Goal: Task Accomplishment & Management: Manage account settings

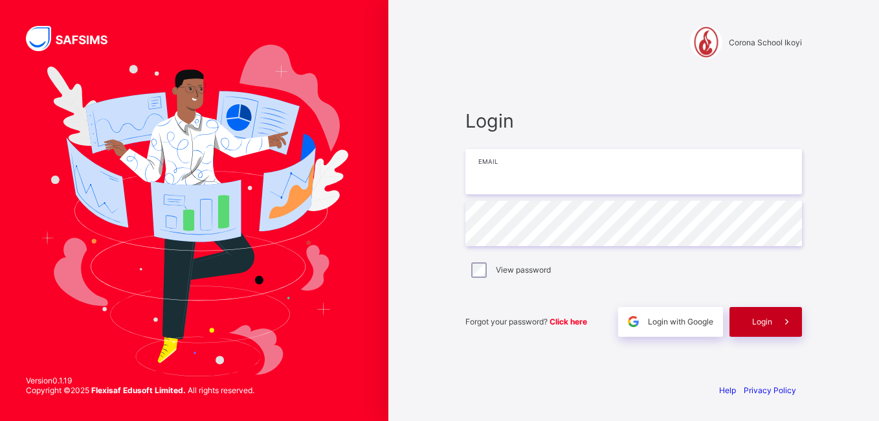
type input "**********"
click at [757, 331] on div "Login" at bounding box center [766, 322] width 72 height 30
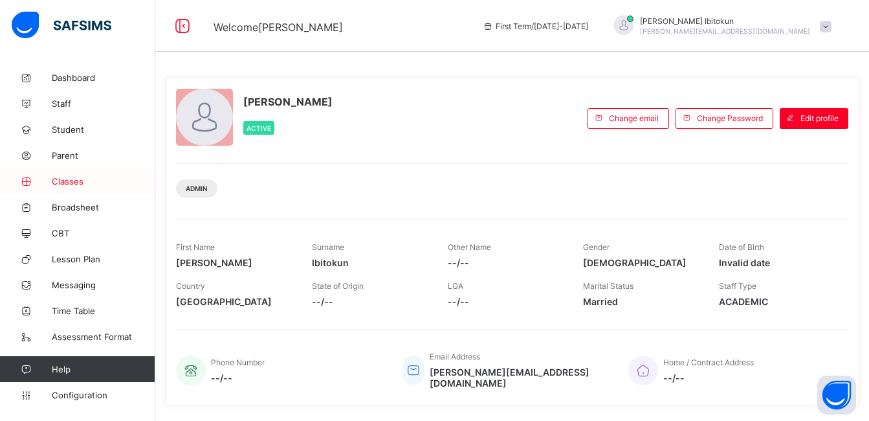
click at [73, 186] on link "Classes" at bounding box center [77, 181] width 155 height 26
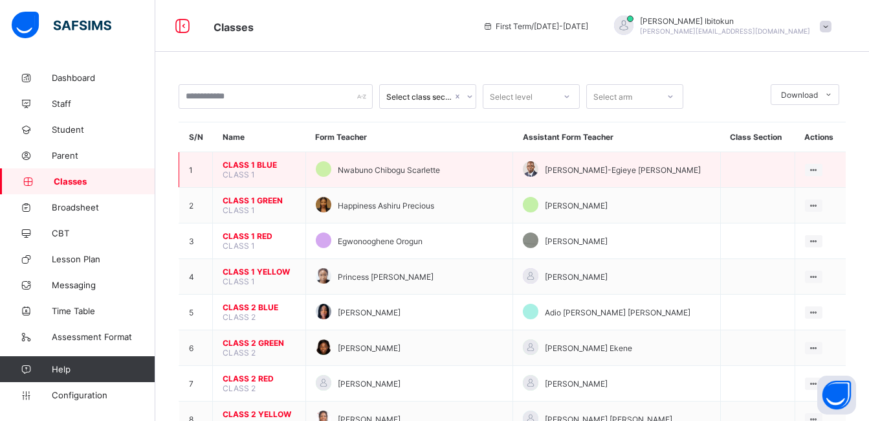
click at [258, 164] on span "CLASS 1 BLUE" at bounding box center [259, 165] width 73 height 10
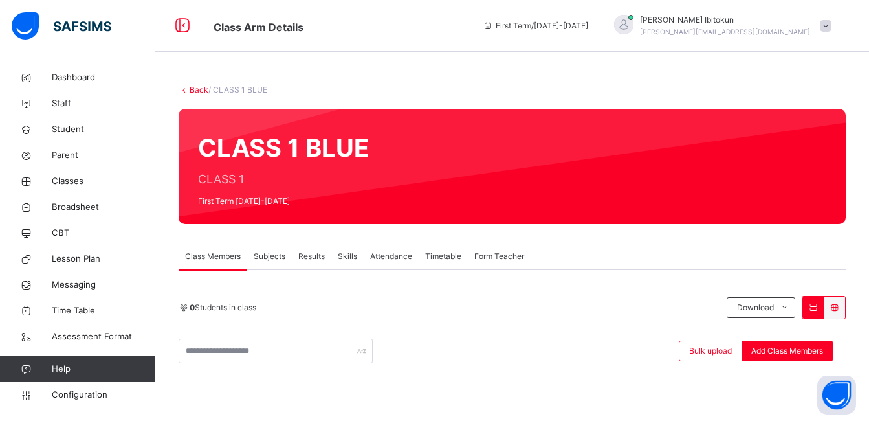
click at [196, 92] on link "Back" at bounding box center [199, 90] width 19 height 10
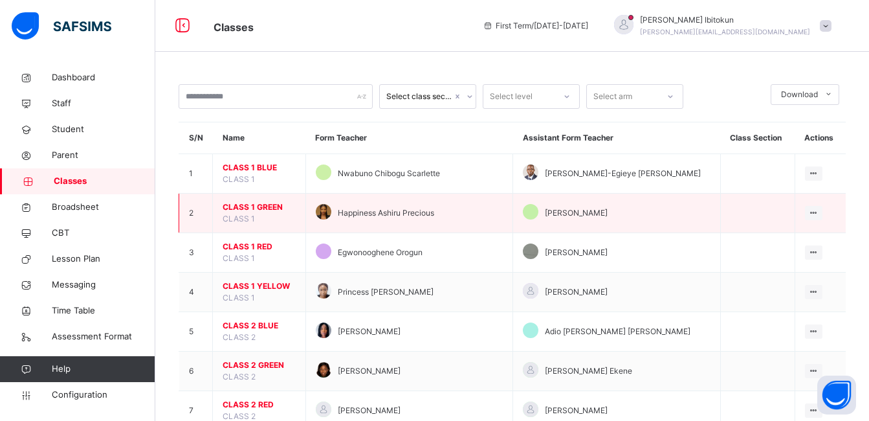
click at [260, 205] on span "CLASS 1 GREEN" at bounding box center [259, 207] width 73 height 12
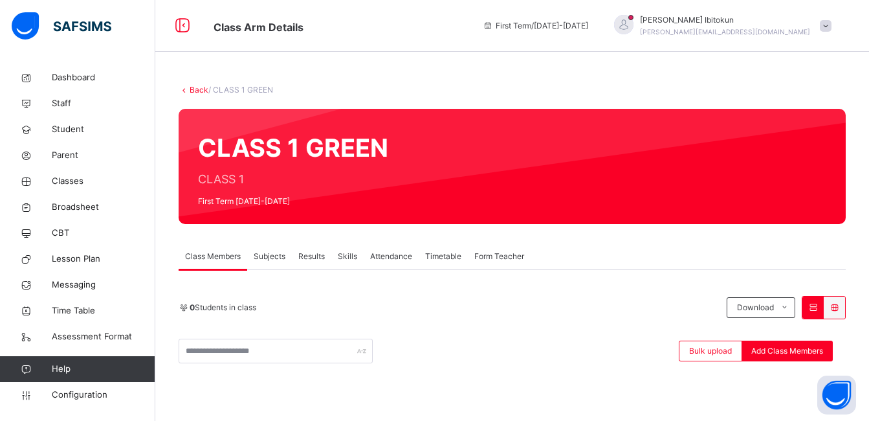
click at [194, 94] on link "Back" at bounding box center [199, 90] width 19 height 10
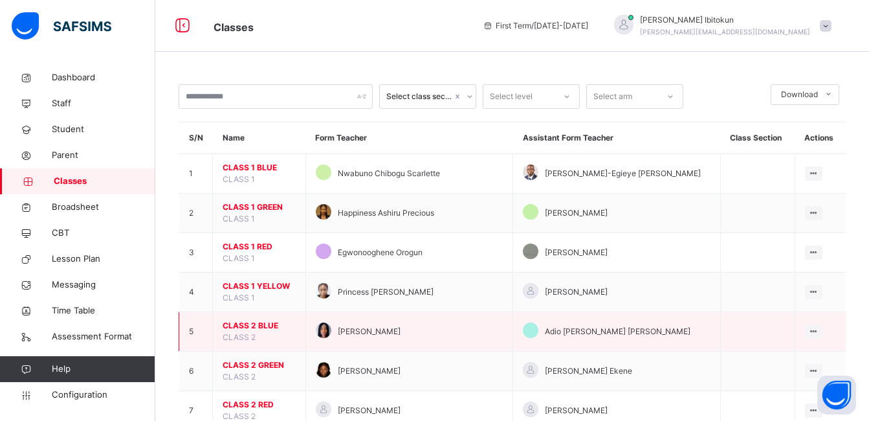
click at [243, 324] on span "CLASS 2 BLUE" at bounding box center [259, 326] width 73 height 12
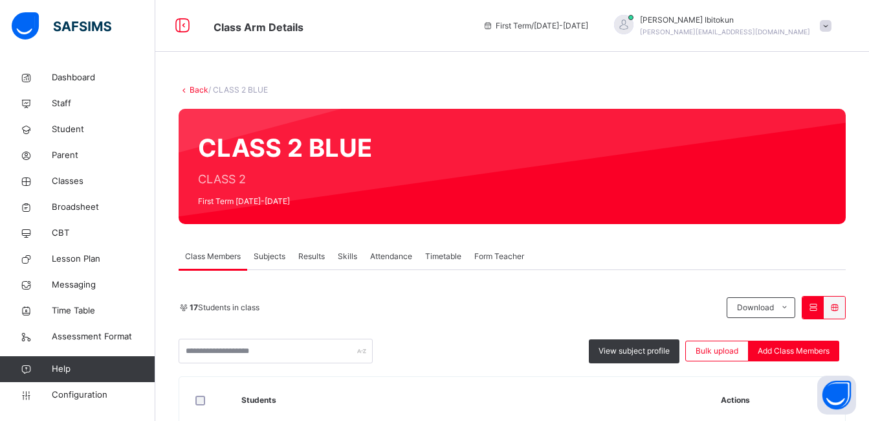
click at [192, 91] on link "Back" at bounding box center [199, 90] width 19 height 10
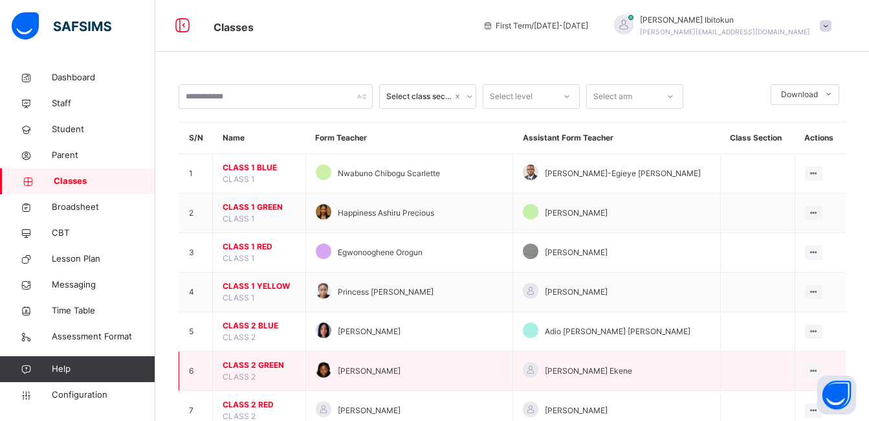
click at [280, 365] on span "CLASS 2 GREEN" at bounding box center [259, 365] width 73 height 12
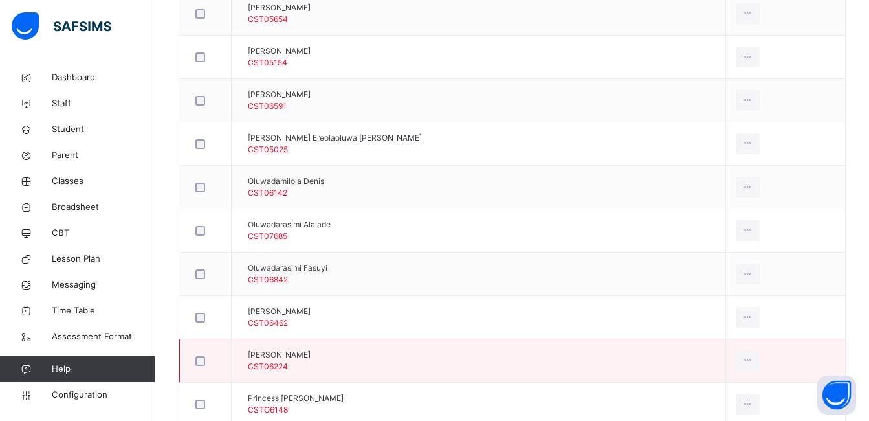
scroll to position [647, 0]
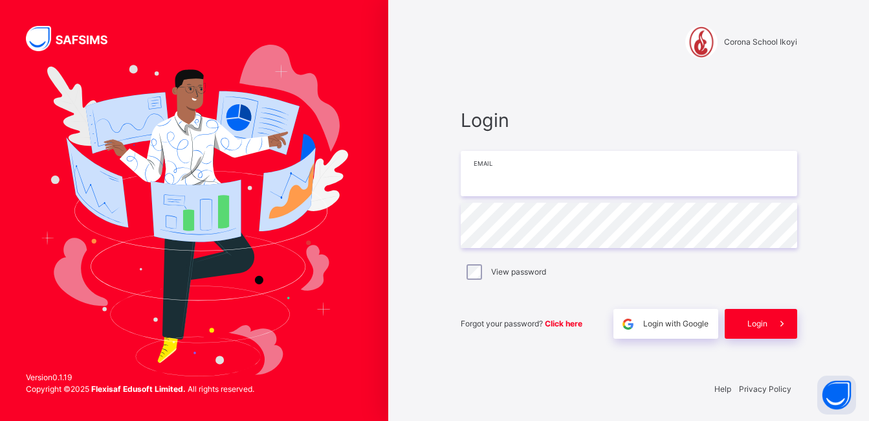
type input "**********"
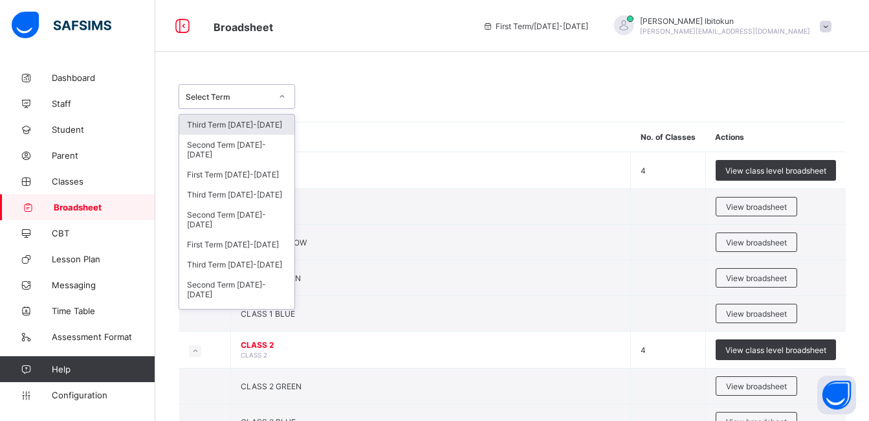
click at [240, 95] on div "Select Term" at bounding box center [228, 97] width 85 height 10
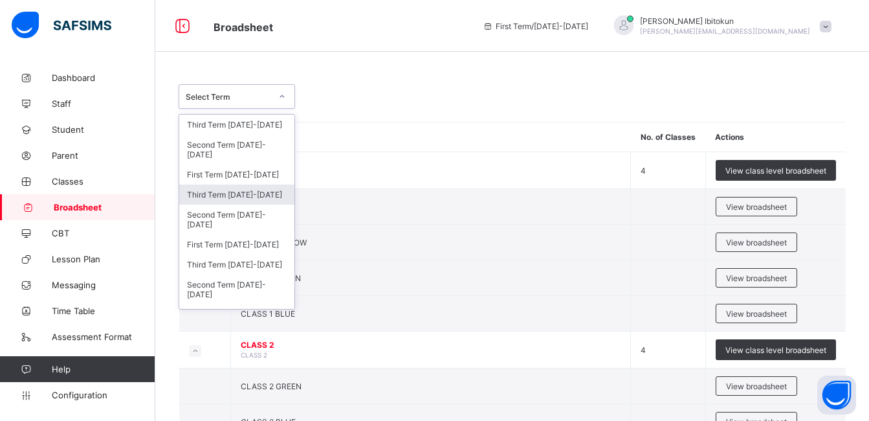
click at [227, 192] on div "Third Term 2024-2025" at bounding box center [236, 194] width 115 height 20
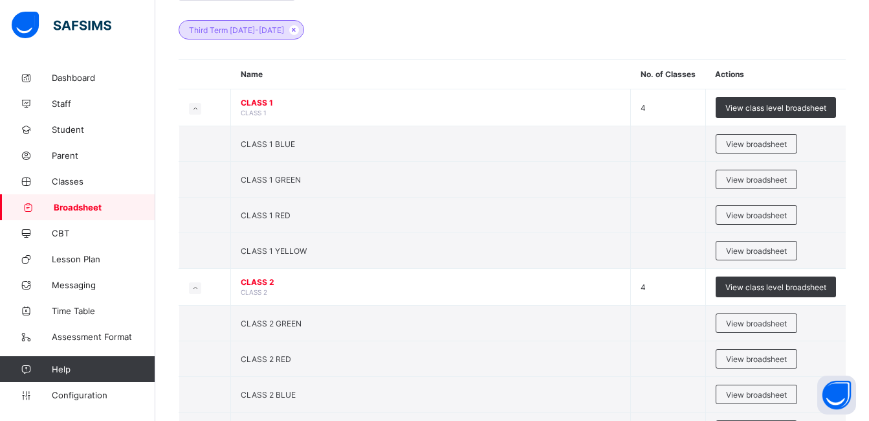
scroll to position [181, 0]
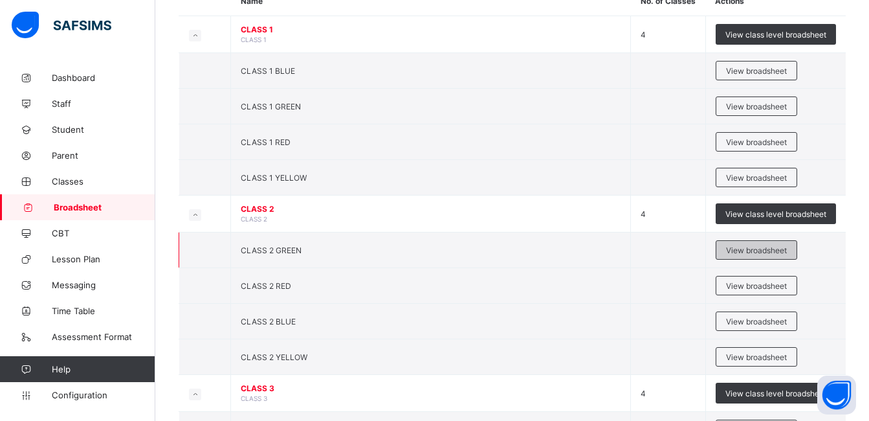
click at [742, 248] on span "View broadsheet" at bounding box center [756, 250] width 61 height 10
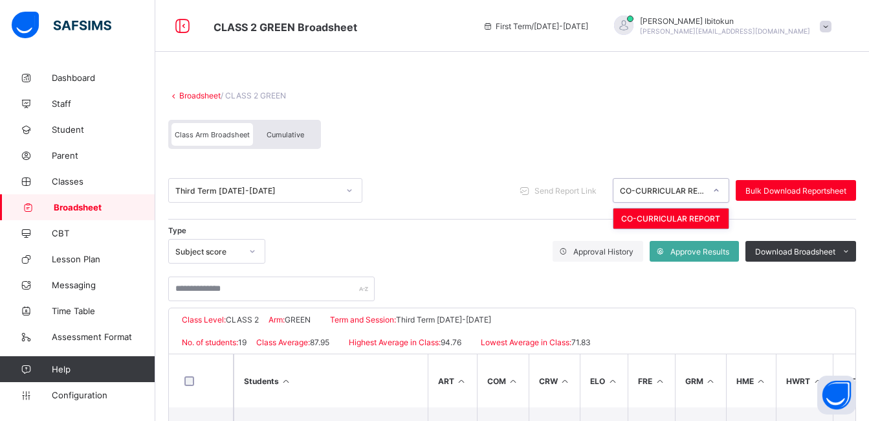
click at [691, 190] on div "CO-CURRICULAR REPORT" at bounding box center [662, 191] width 85 height 10
click at [427, 207] on div "Third Term 2024-2025 Send Report Link CO-CURRICULAR REPORT Bulk Download Report…" at bounding box center [512, 191] width 688 height 58
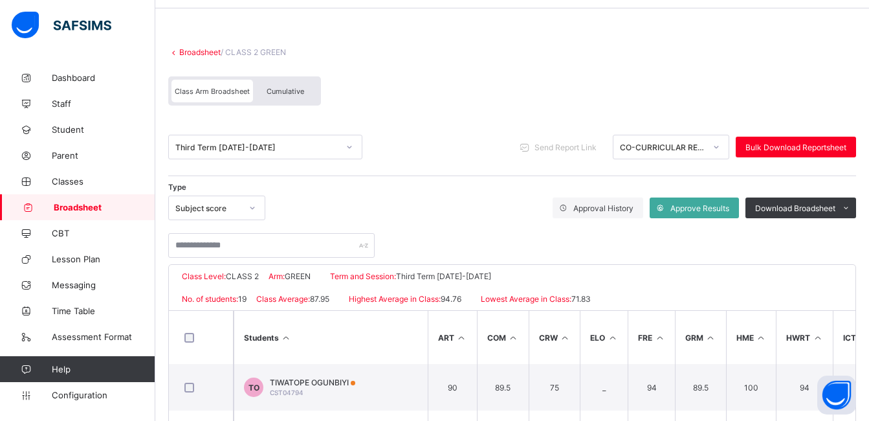
scroll to position [52, 0]
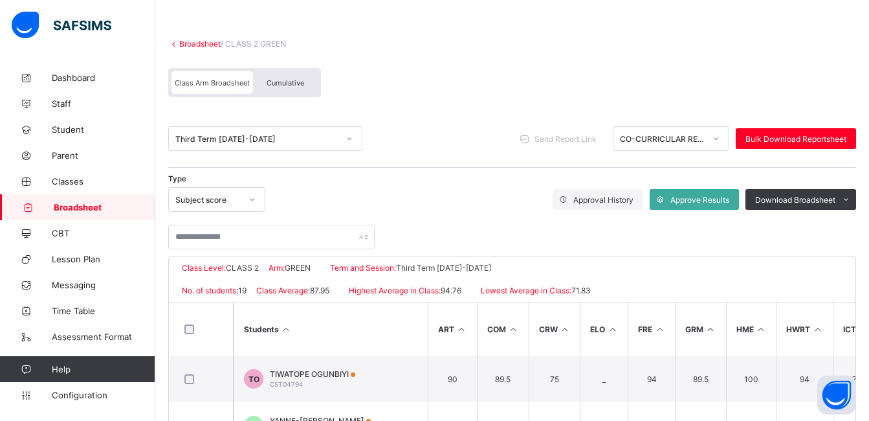
click at [282, 82] on span "Cumulative" at bounding box center [286, 82] width 38 height 9
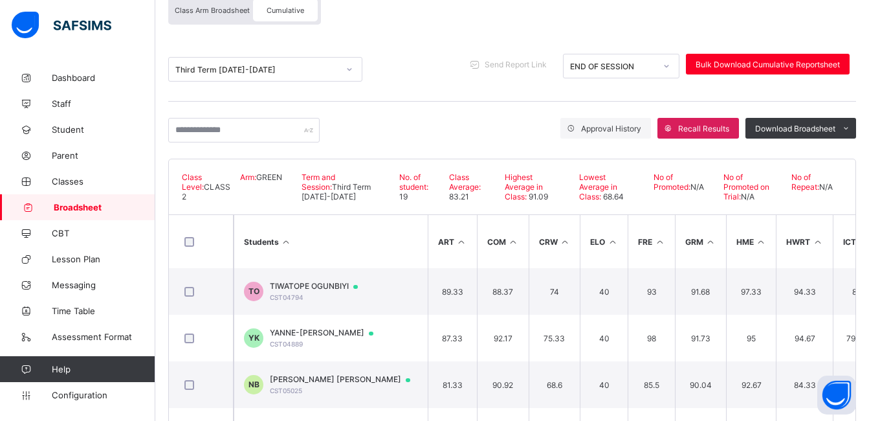
scroll to position [127, 0]
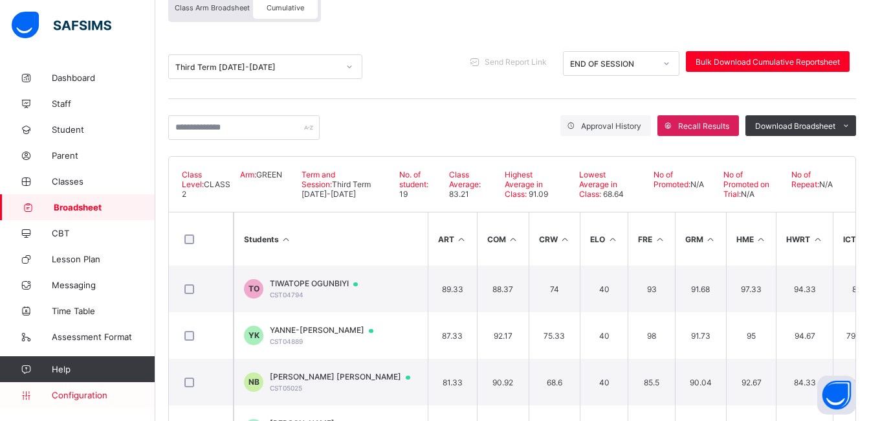
click at [85, 397] on span "Configuration" at bounding box center [103, 395] width 103 height 10
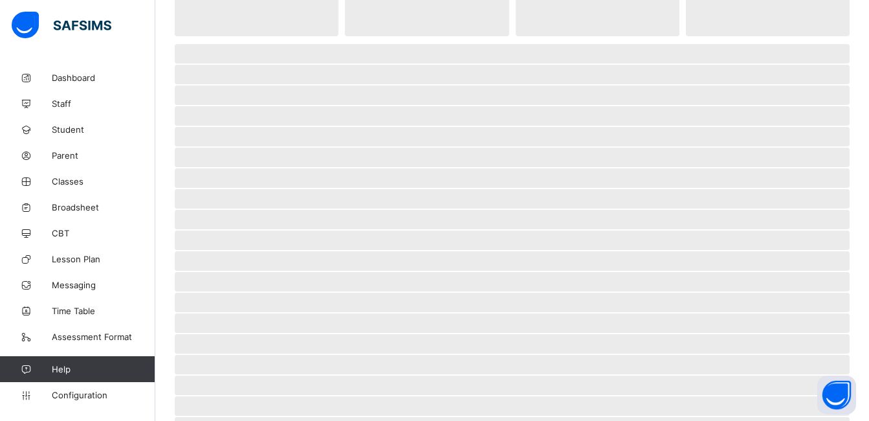
scroll to position [86, 0]
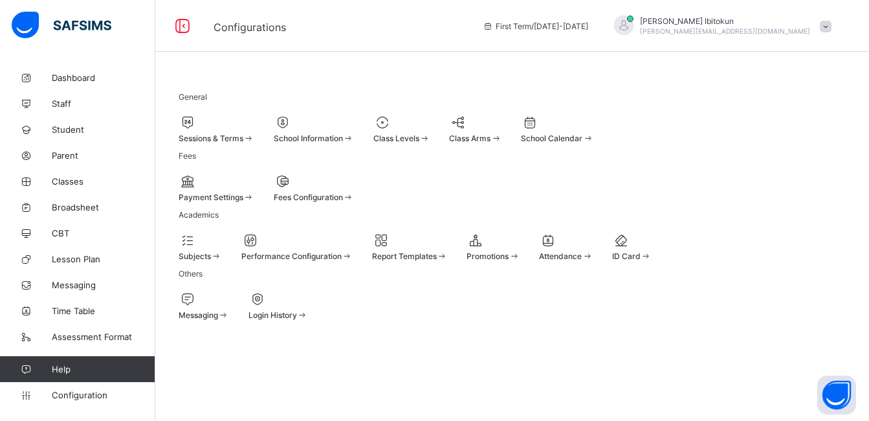
click at [509, 251] on span "Promotions" at bounding box center [488, 256] width 42 height 10
click at [485, 232] on icon at bounding box center [476, 240] width 18 height 16
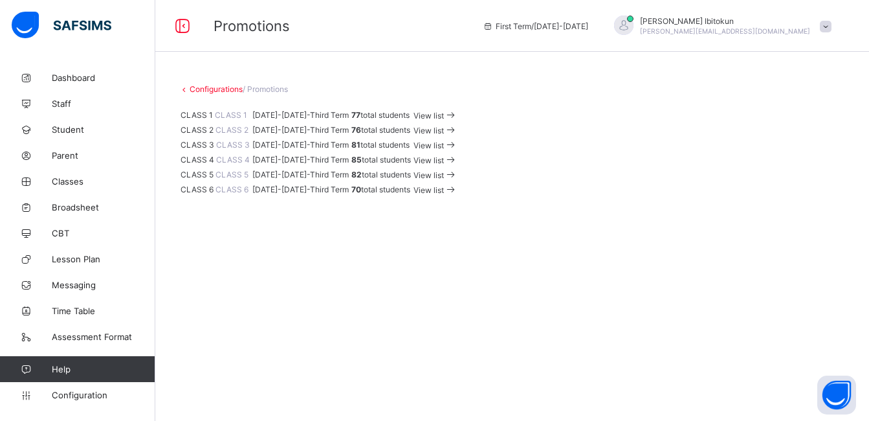
click at [444, 120] on span "View list" at bounding box center [429, 116] width 30 height 10
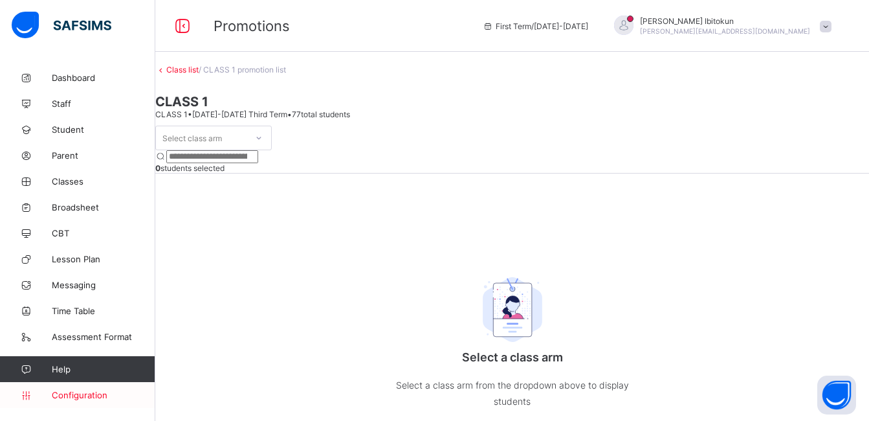
click at [72, 395] on span "Configuration" at bounding box center [103, 395] width 103 height 10
